Goal: Information Seeking & Learning: Learn about a topic

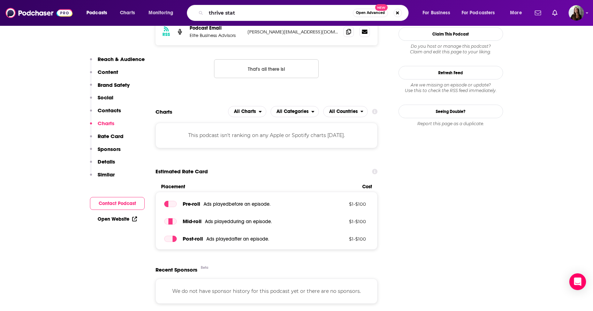
type input "thrive state"
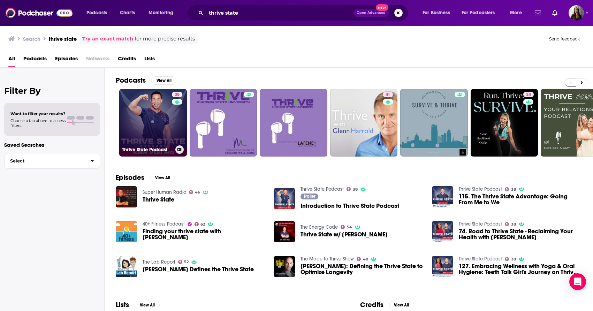
click at [162, 121] on link "38 Thrive State Podcast" at bounding box center [153, 123] width 68 height 68
